Goal: Use online tool/utility: Utilize a website feature to perform a specific function

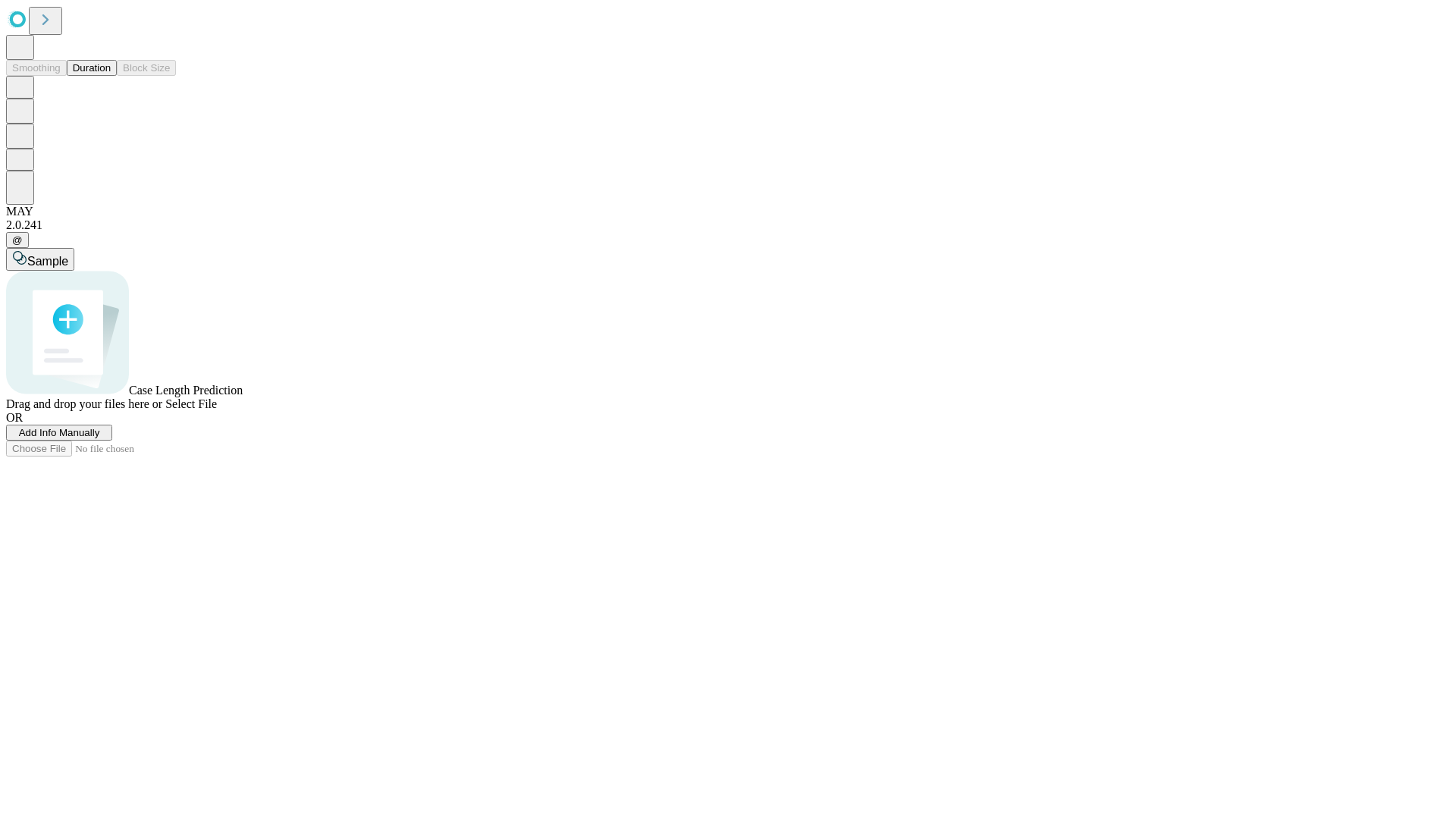
click at [100, 438] on span "Add Info Manually" at bounding box center [60, 433] width 81 height 12
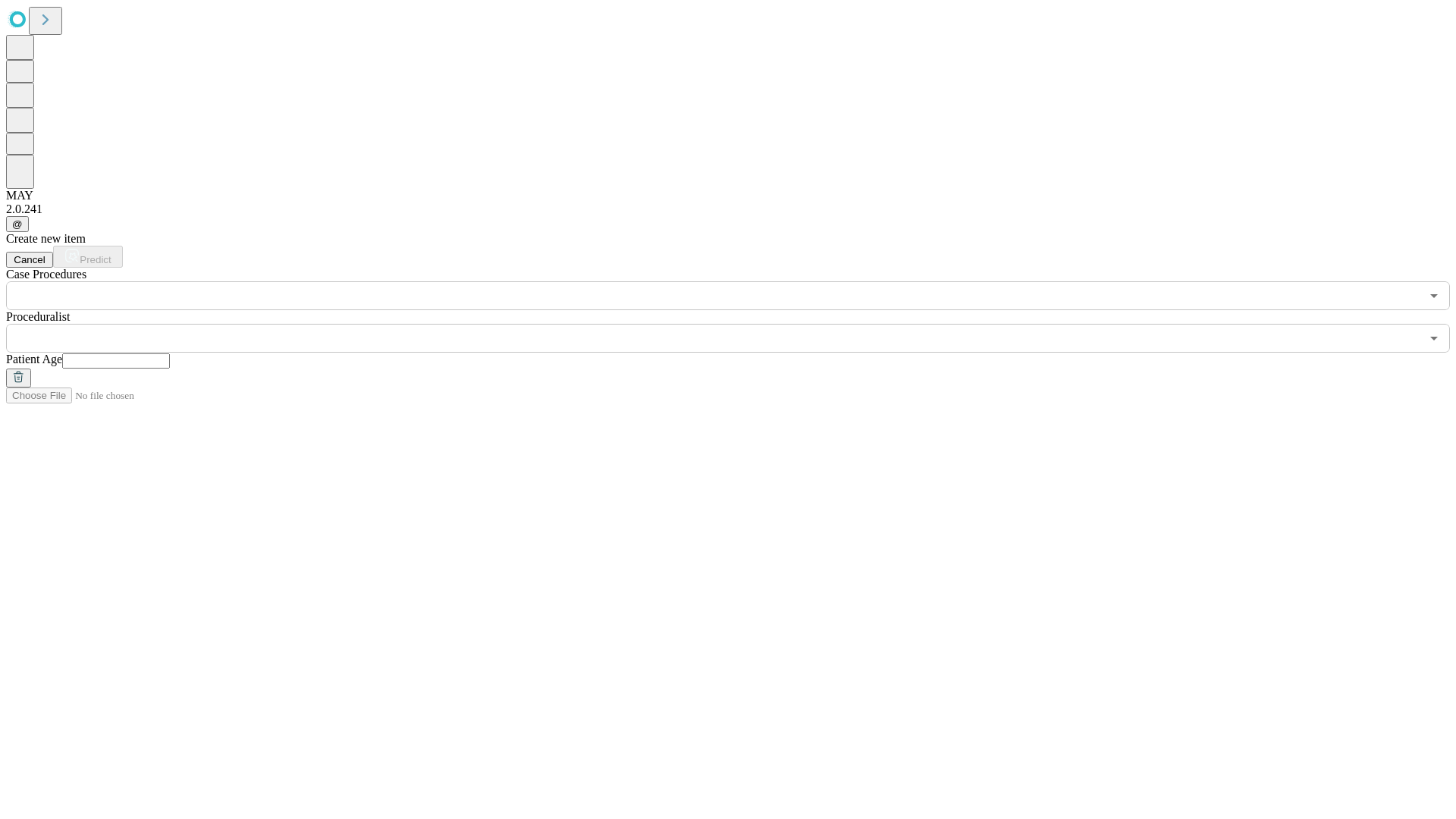
click at [170, 353] on input "text" at bounding box center [115, 361] width 107 height 15
type input "**"
click at [739, 324] on input "text" at bounding box center [713, 338] width 1414 height 29
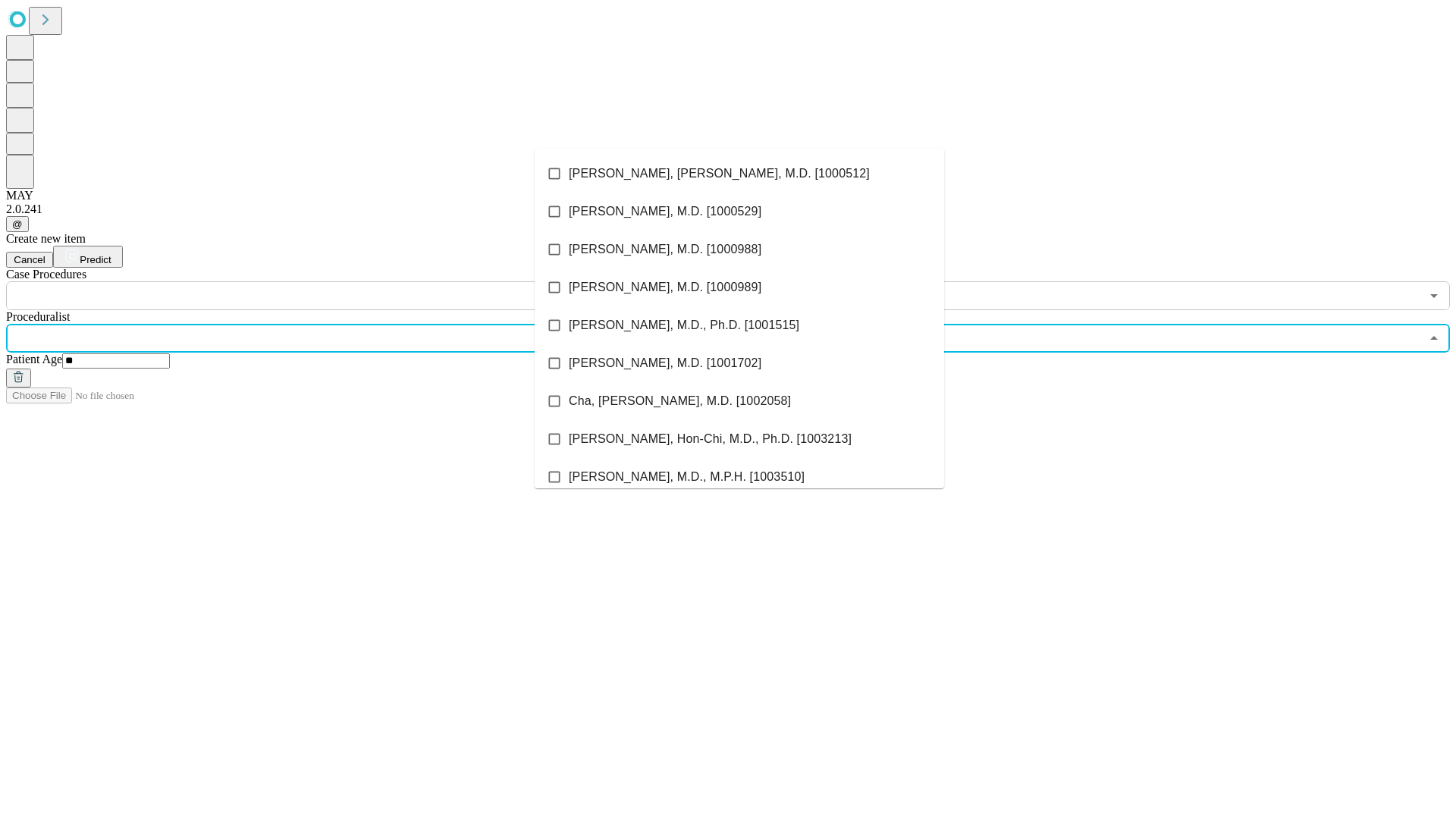
click at [740, 174] on li "[PERSON_NAME], [PERSON_NAME], M.D. [1000512]" at bounding box center [739, 173] width 410 height 38
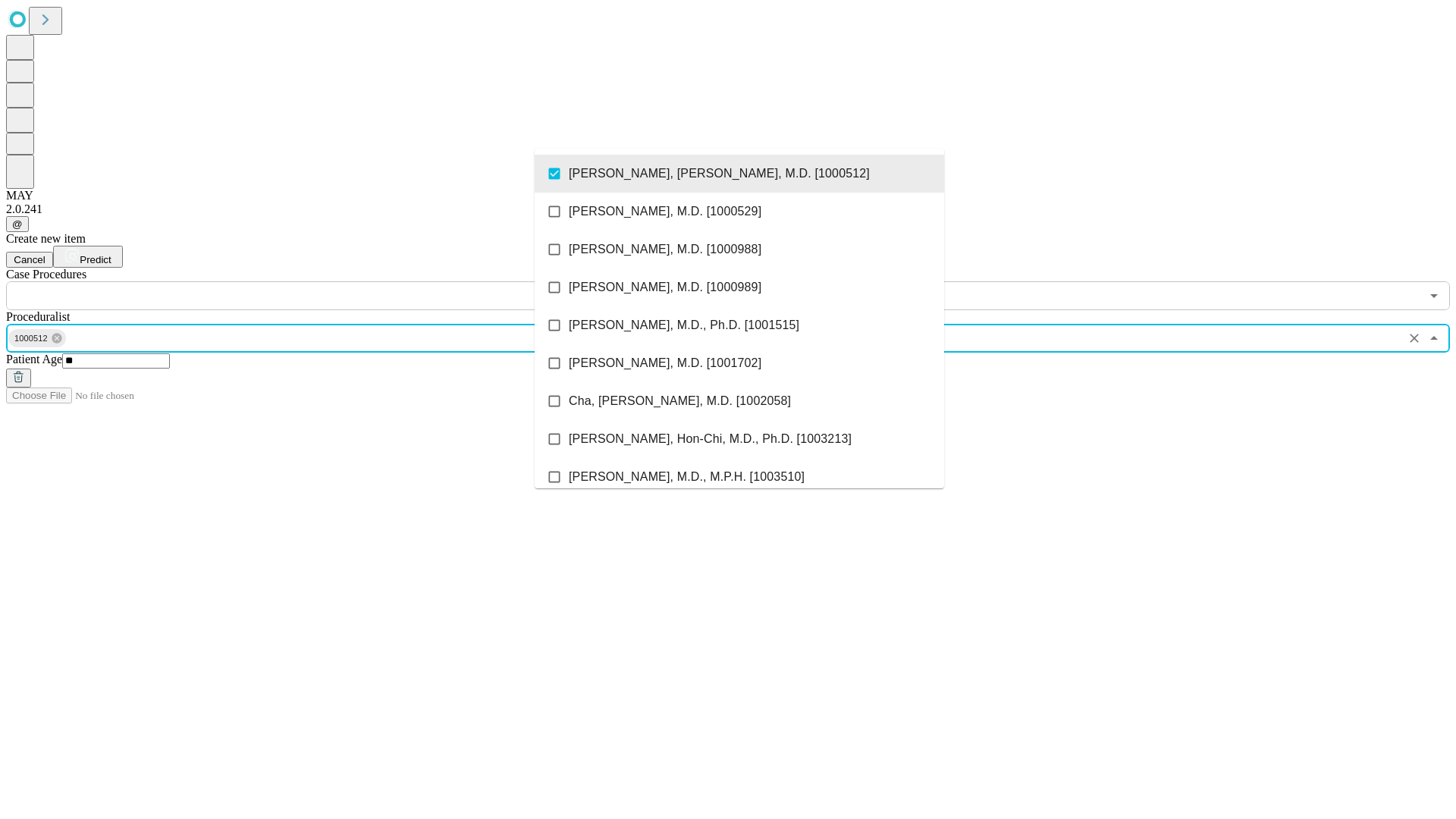
click at [319, 281] on input "text" at bounding box center [713, 295] width 1414 height 29
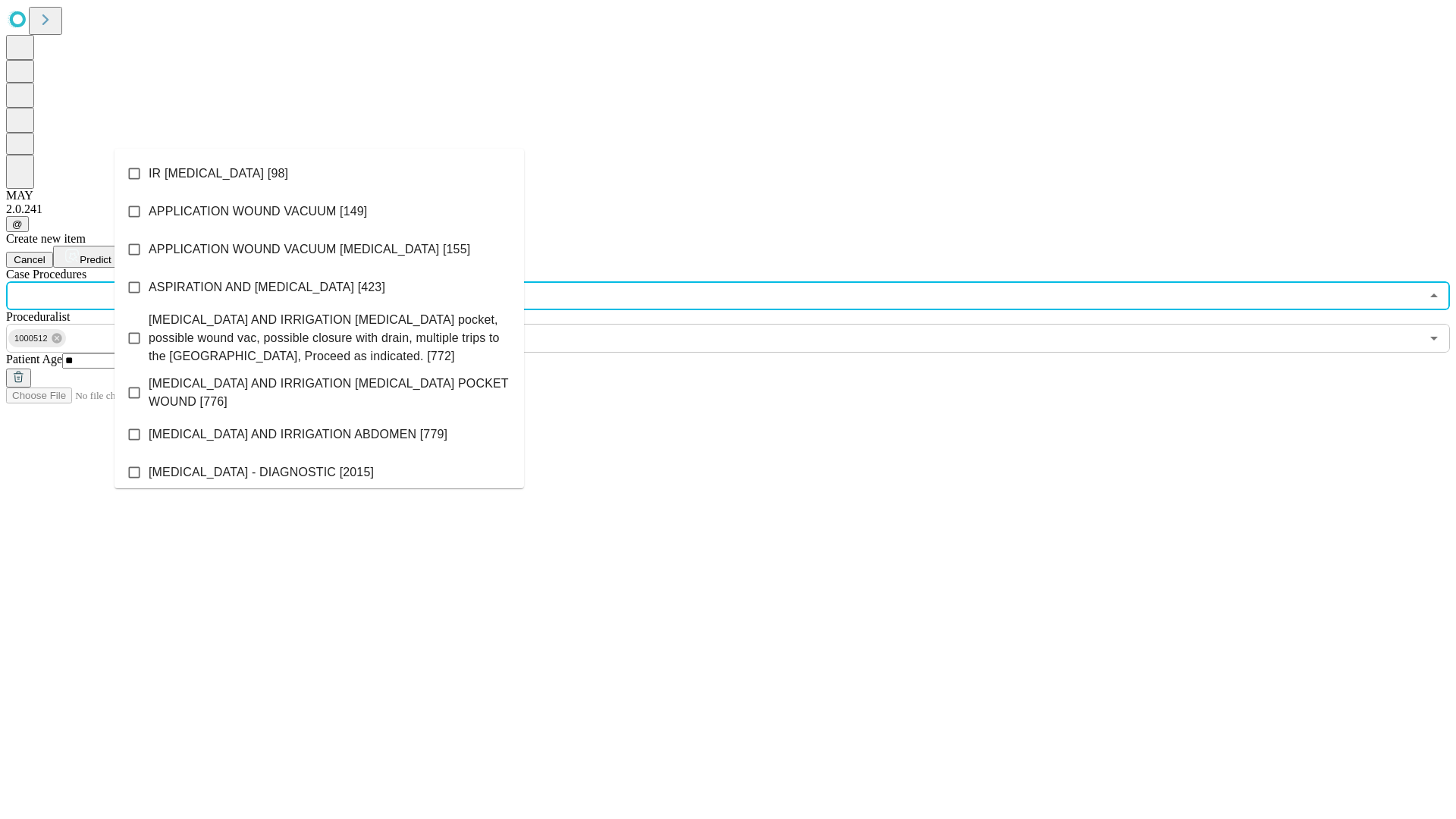
click at [320, 174] on li "IR [MEDICAL_DATA] [98]" at bounding box center [319, 173] width 410 height 38
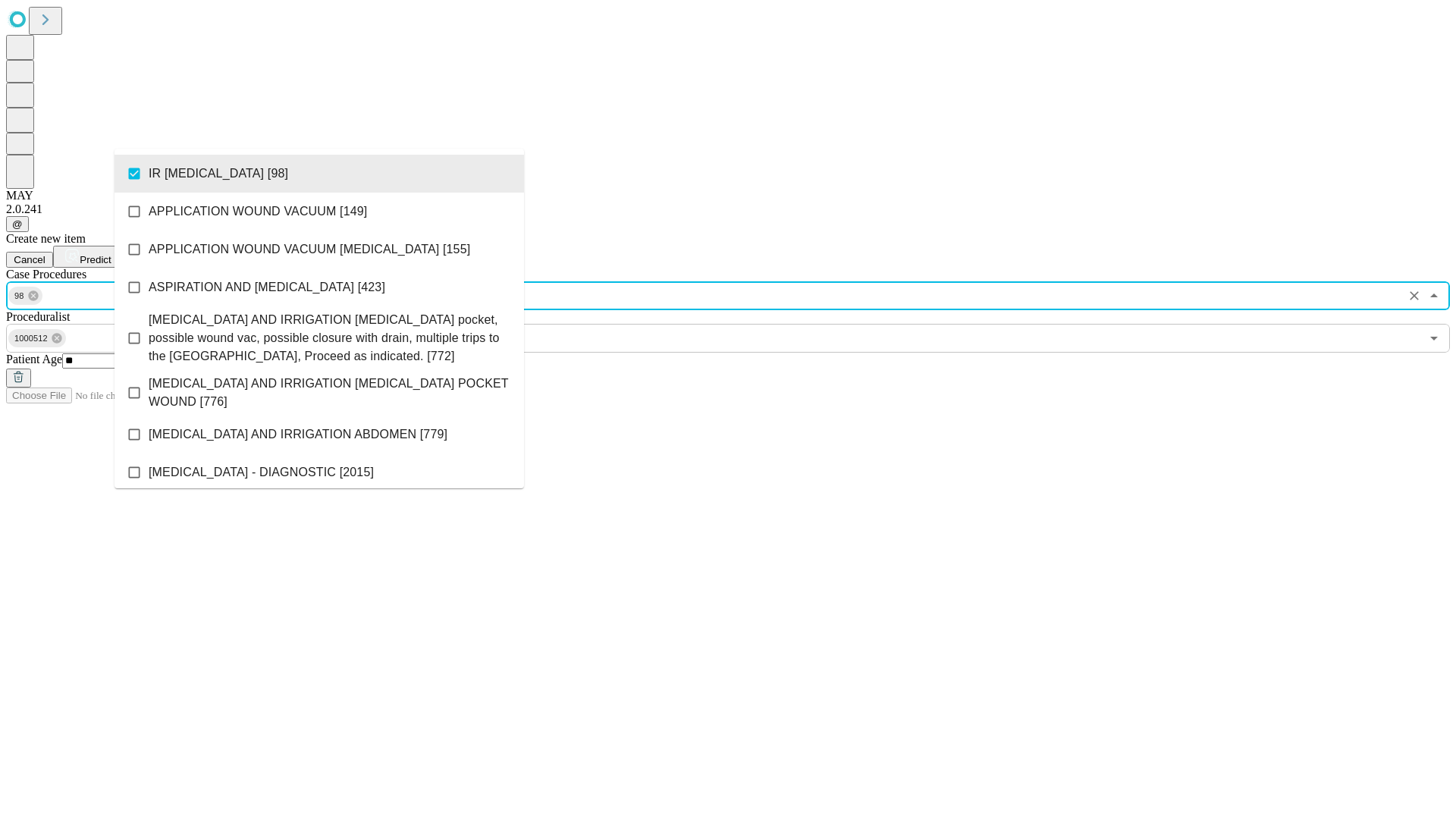
click at [110, 254] on span "Predict" at bounding box center [96, 259] width 31 height 12
